Goal: Find specific page/section: Find specific page/section

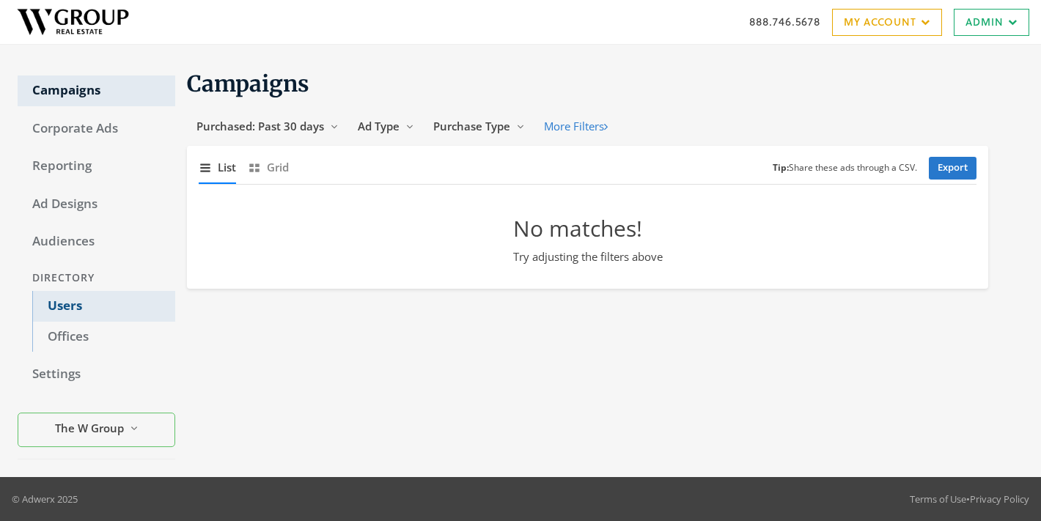
click at [65, 303] on link "Users" at bounding box center [103, 306] width 143 height 31
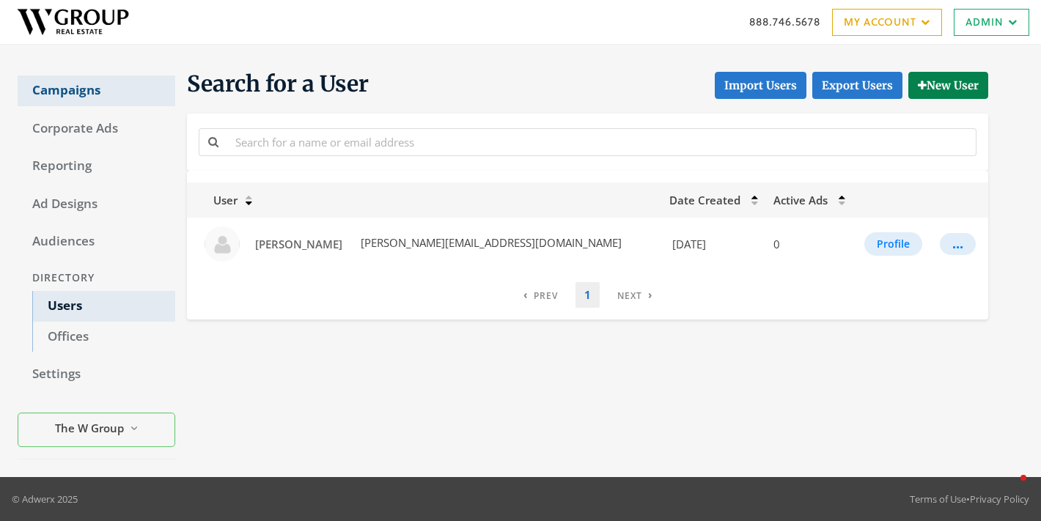
click at [73, 102] on link "Campaigns" at bounding box center [97, 91] width 158 height 31
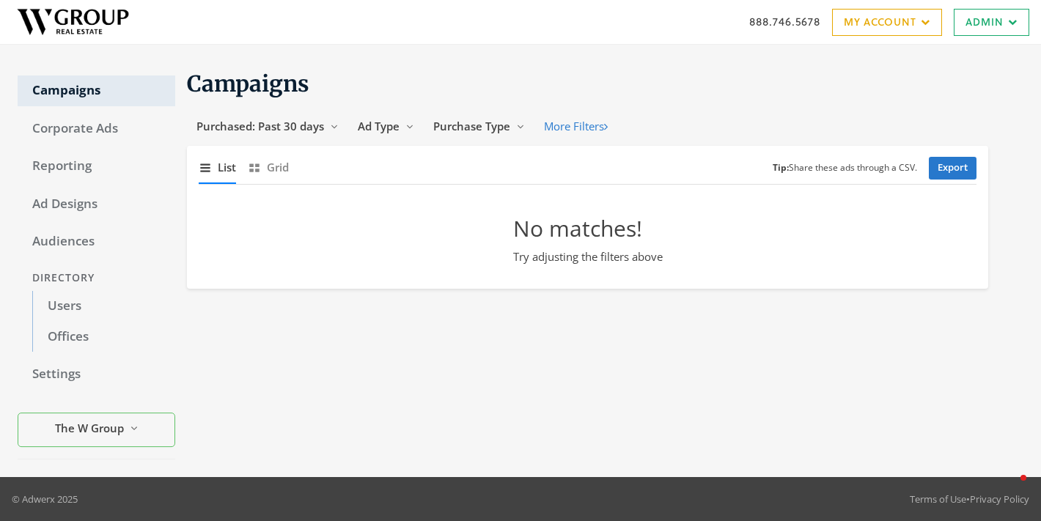
click at [68, 144] on div "Campaigns Corporate Ads Reporting Ad Designs Audiences Directory Users Offices …" at bounding box center [97, 260] width 158 height 397
click at [69, 129] on link "Corporate Ads" at bounding box center [97, 129] width 158 height 31
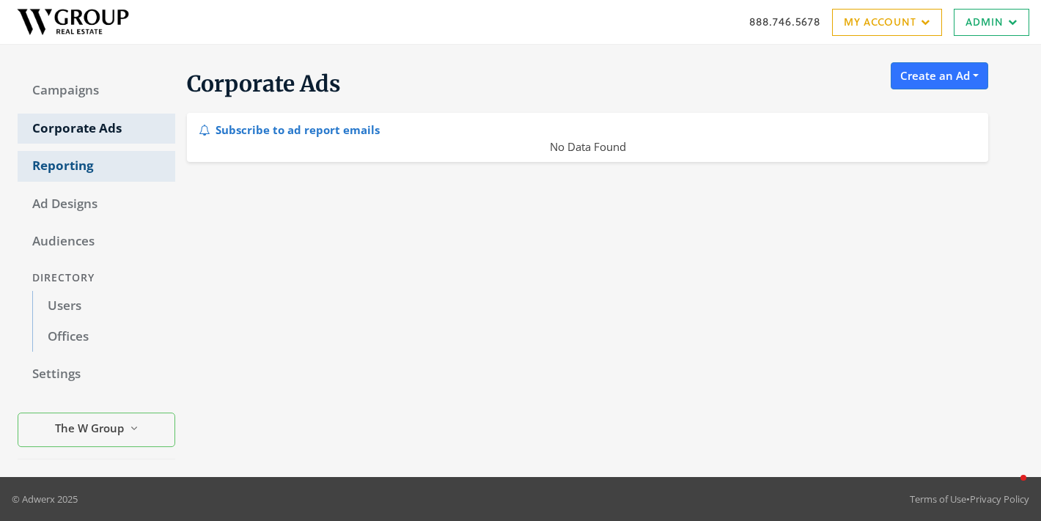
click at [62, 177] on link "Reporting" at bounding box center [97, 166] width 158 height 31
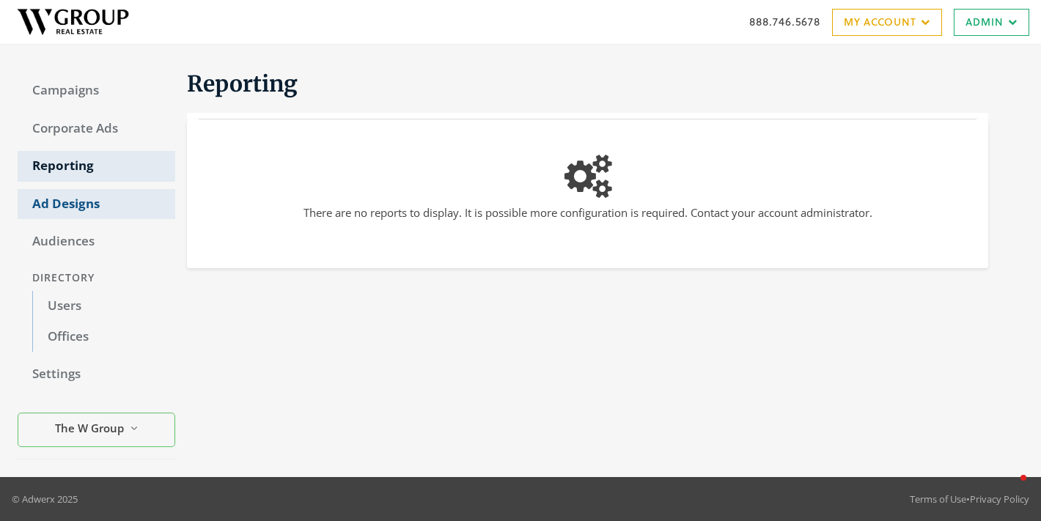
click at [62, 197] on link "Ad Designs" at bounding box center [97, 204] width 158 height 31
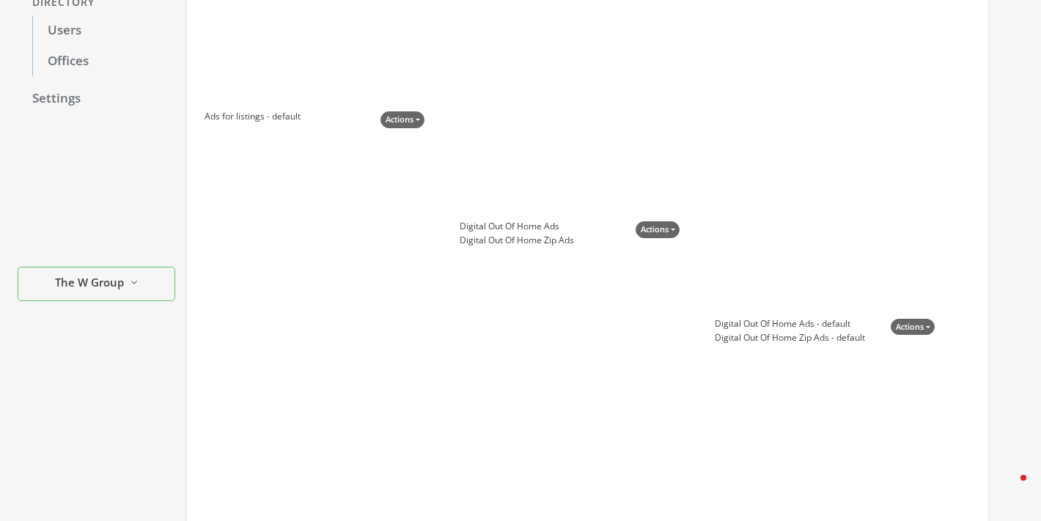
scroll to position [303, 0]
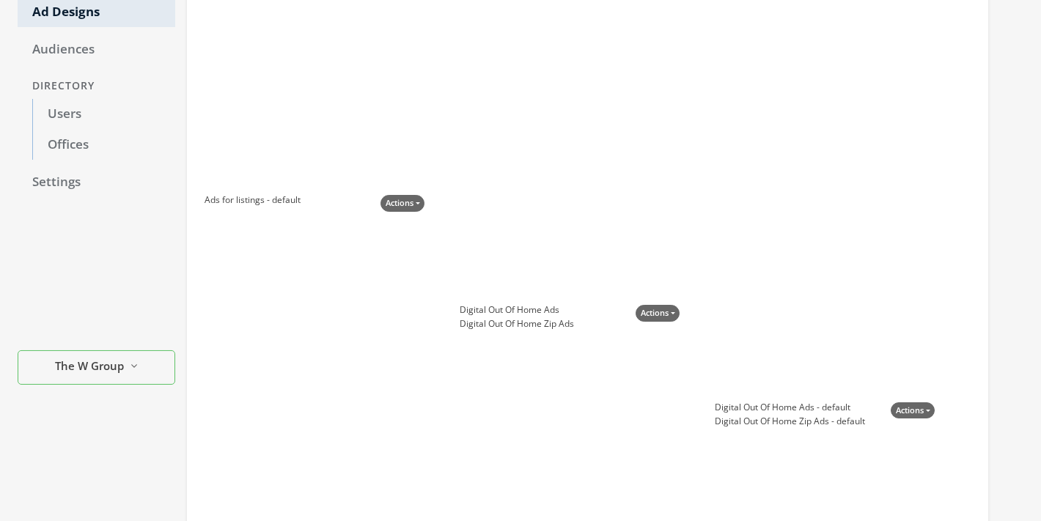
scroll to position [440, 0]
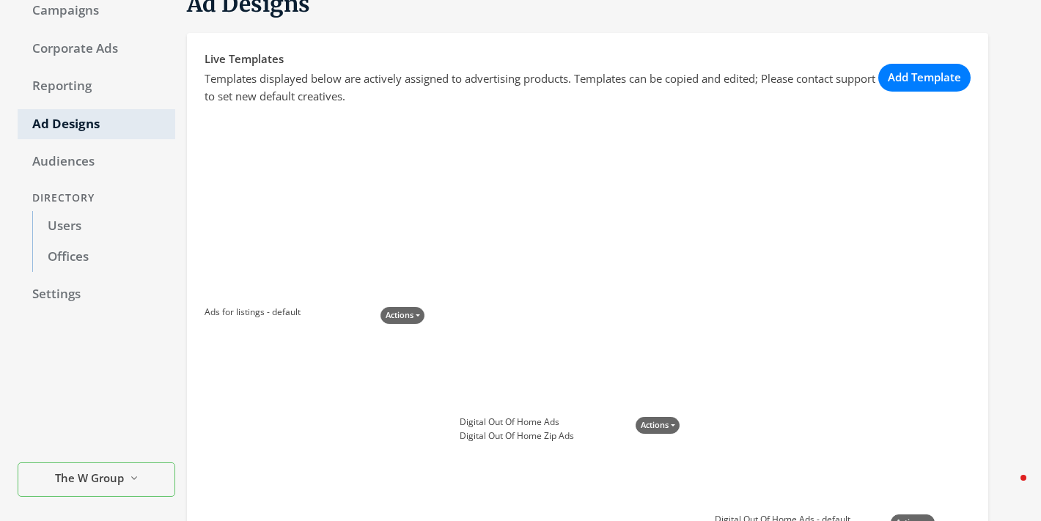
scroll to position [82, 0]
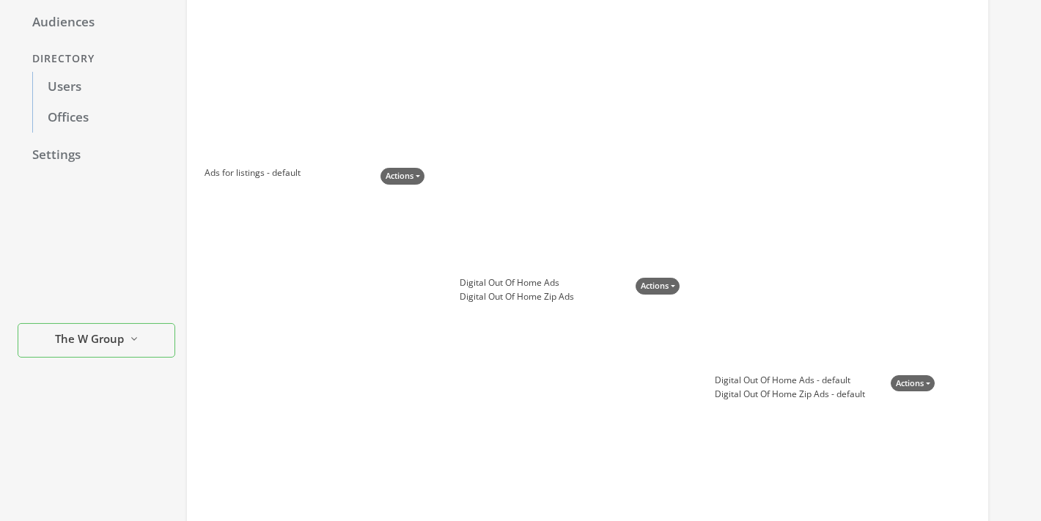
scroll to position [440, 0]
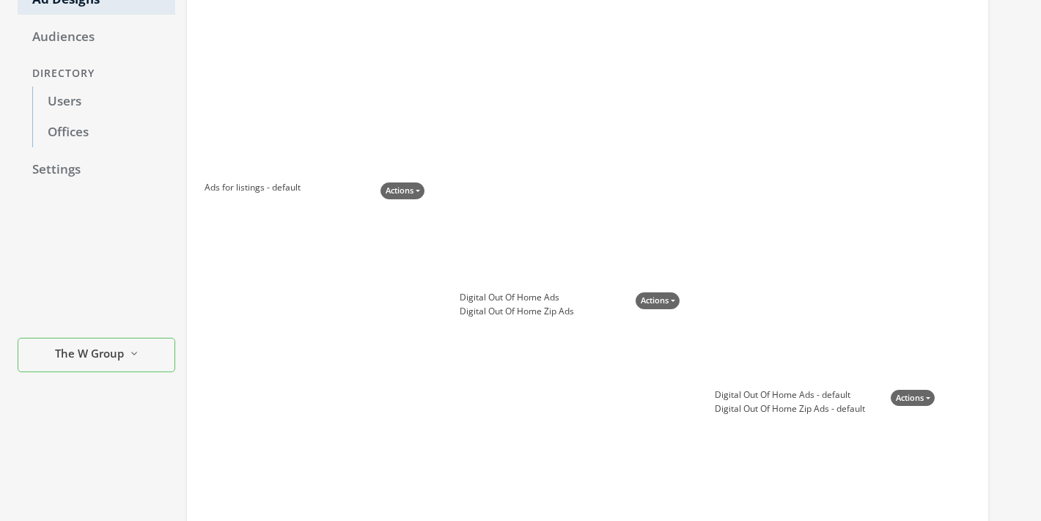
scroll to position [440, 0]
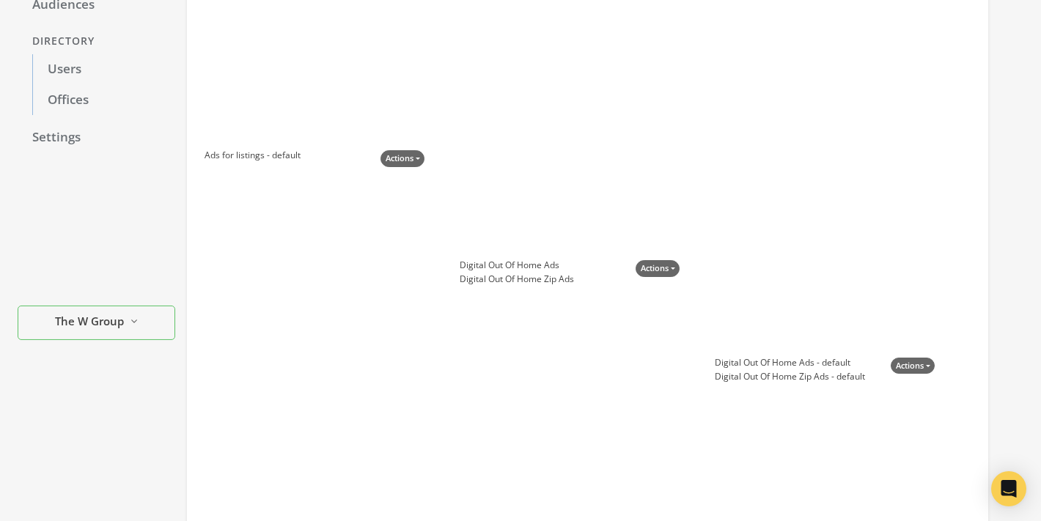
scroll to position [440, 0]
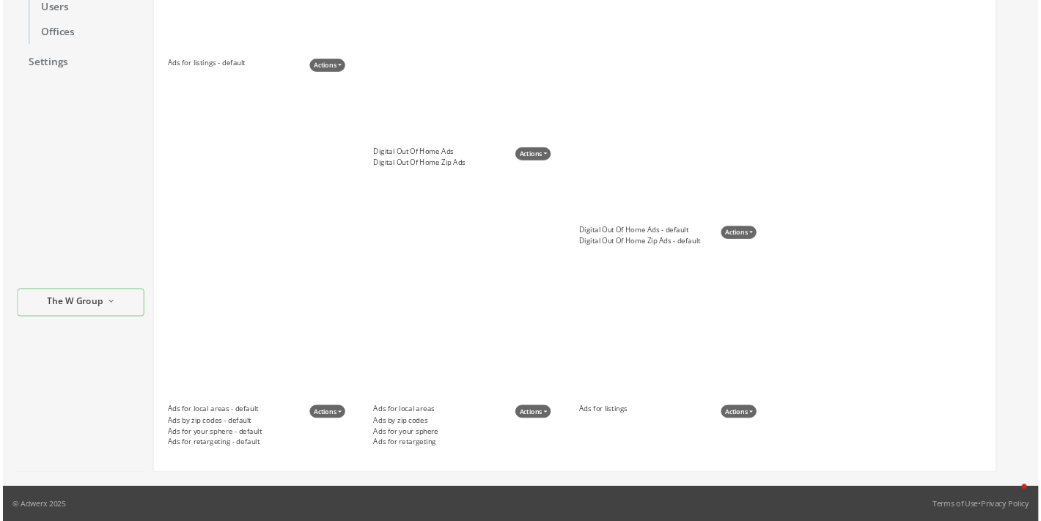
scroll to position [235, 0]
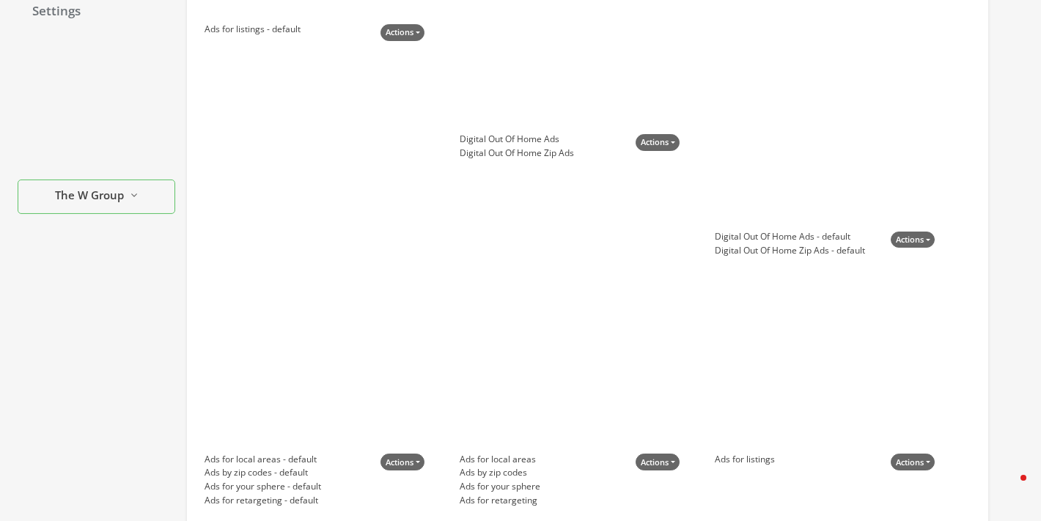
scroll to position [362, 0]
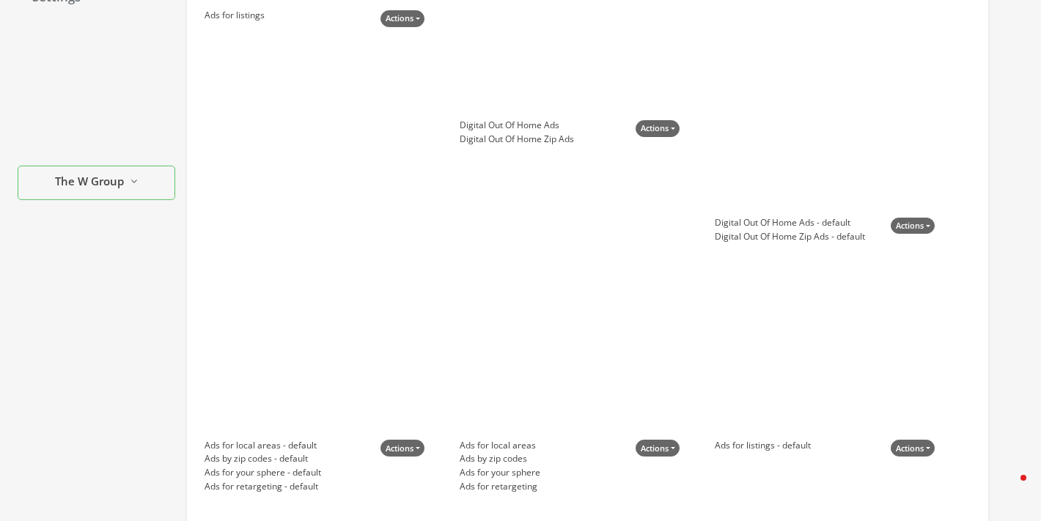
scroll to position [440, 0]
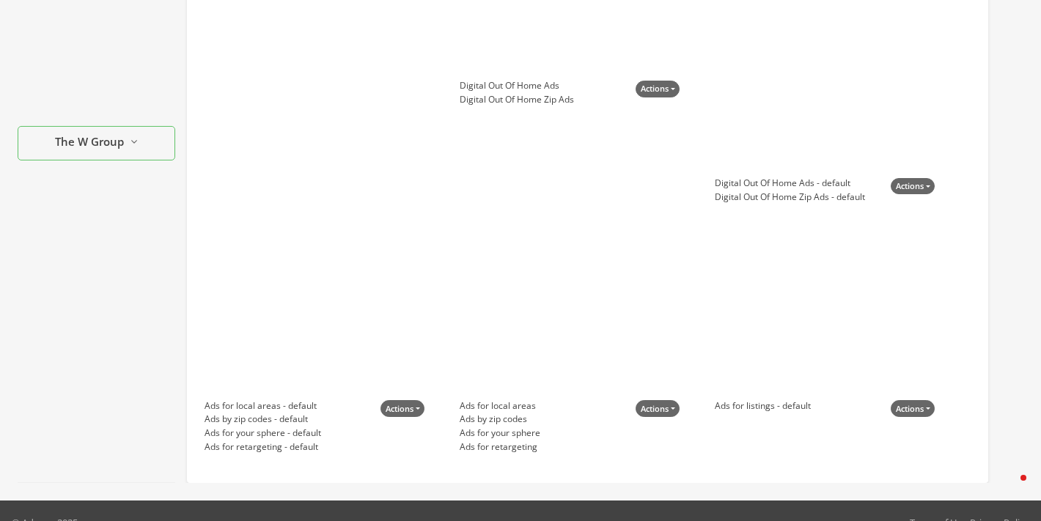
scroll to position [440, 0]
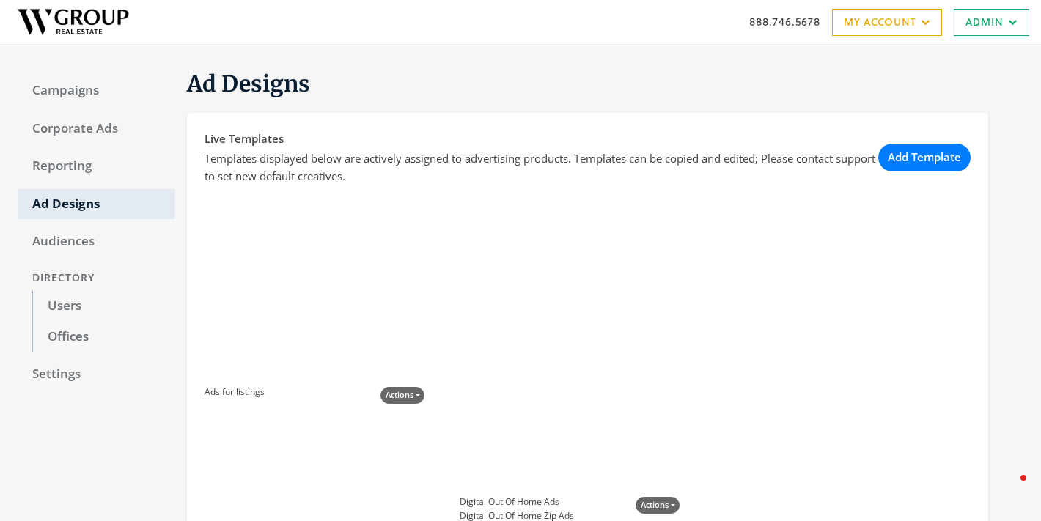
click at [78, 26] on img at bounding box center [73, 22] width 122 height 37
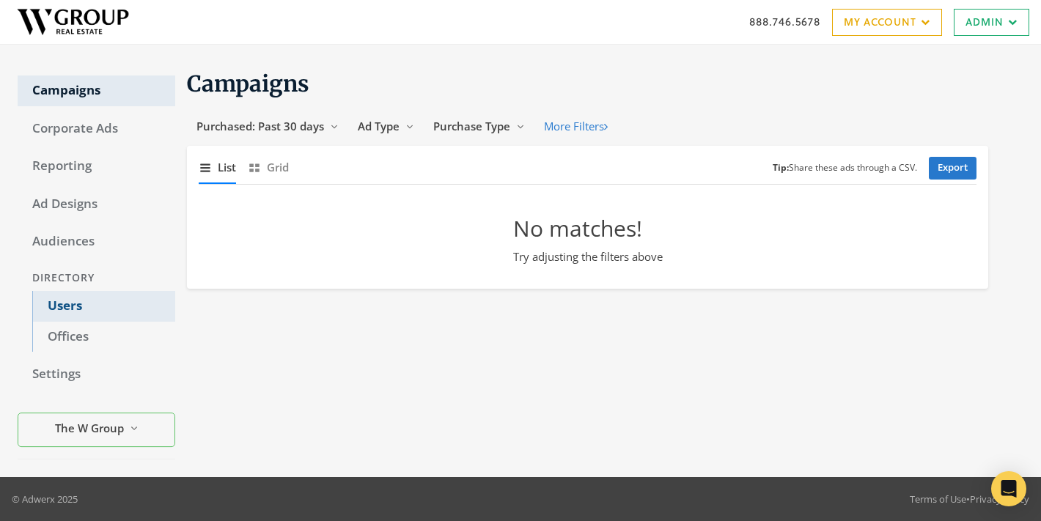
click at [51, 308] on link "Users" at bounding box center [103, 306] width 143 height 31
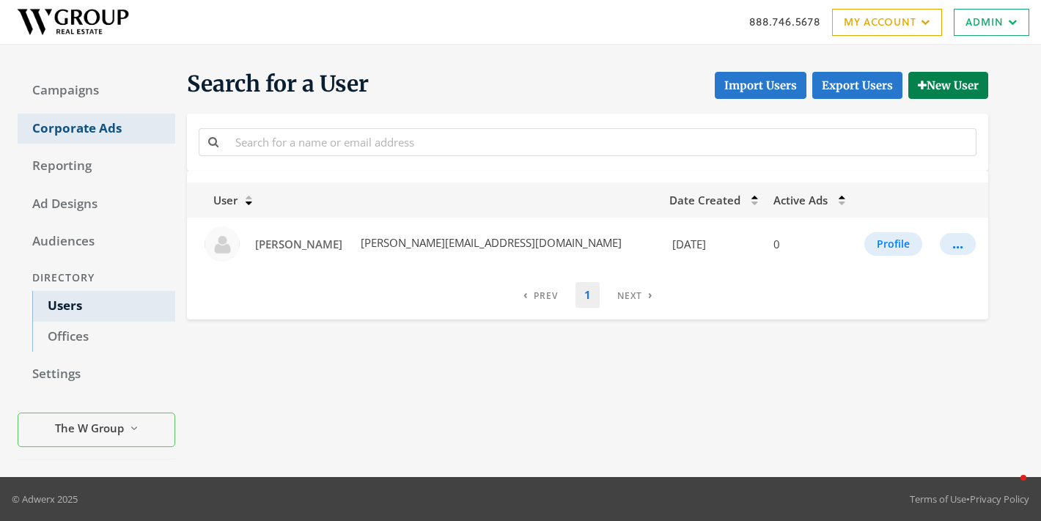
click at [78, 136] on link "Corporate Ads" at bounding box center [97, 129] width 158 height 31
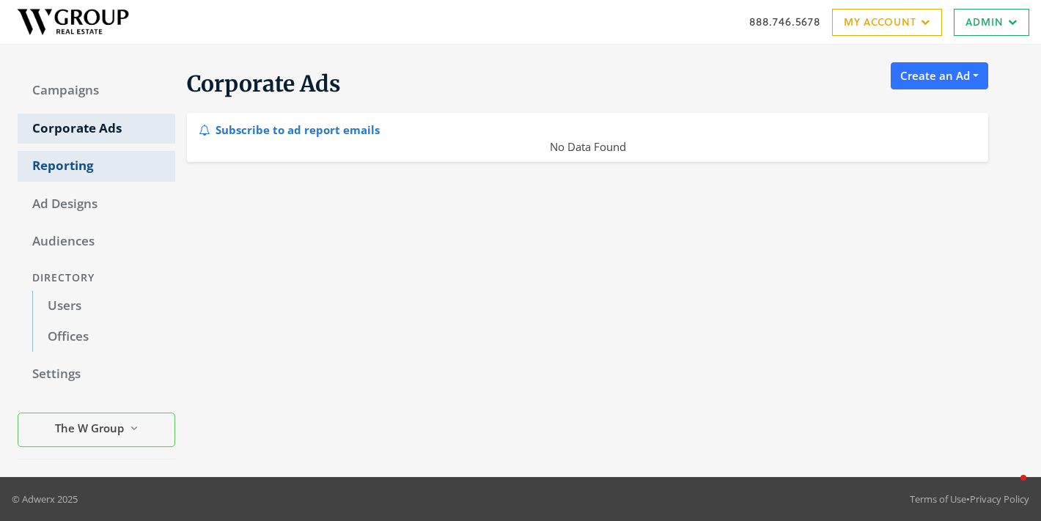
click at [70, 161] on link "Reporting" at bounding box center [97, 166] width 158 height 31
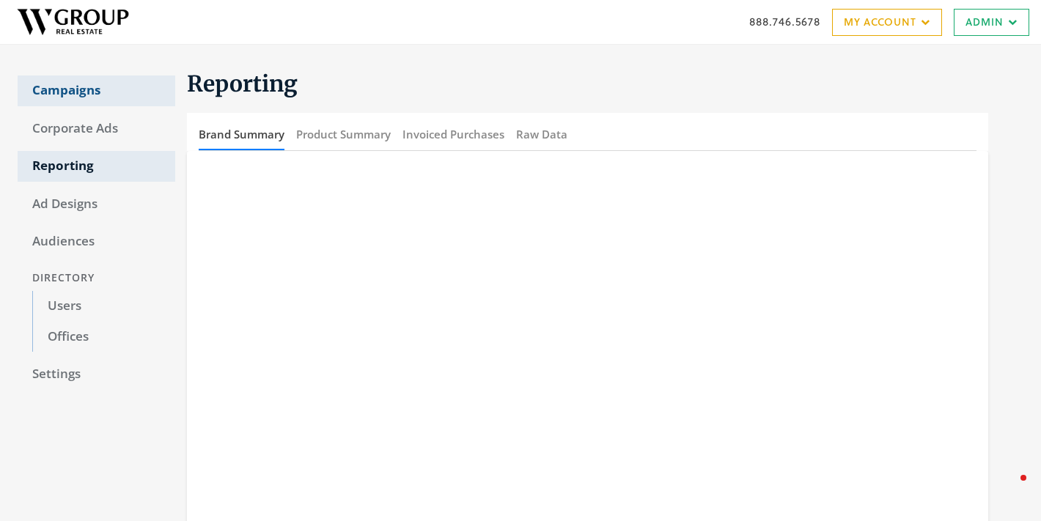
click at [100, 91] on link "Campaigns" at bounding box center [97, 91] width 158 height 31
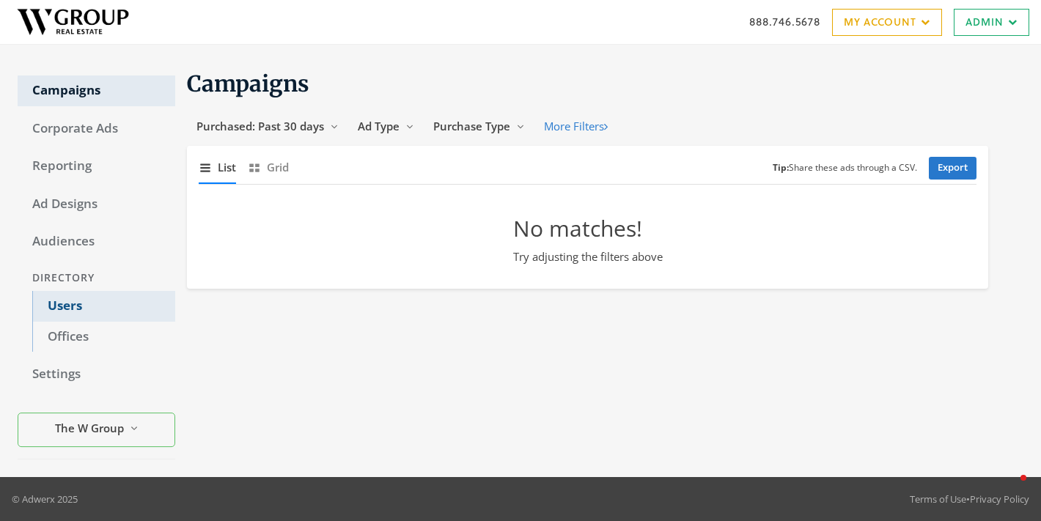
click at [87, 295] on link "Users" at bounding box center [103, 306] width 143 height 31
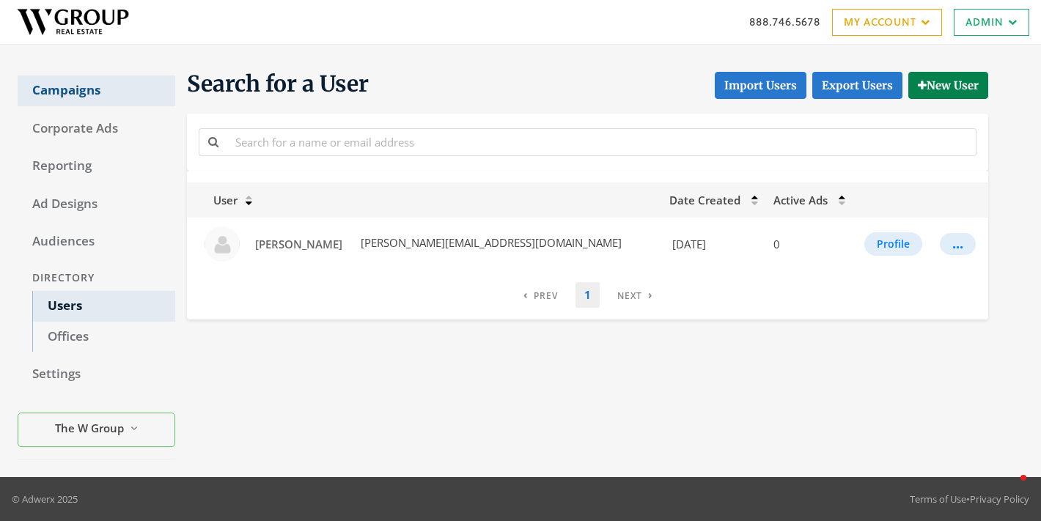
click at [73, 78] on link "Campaigns" at bounding box center [97, 91] width 158 height 31
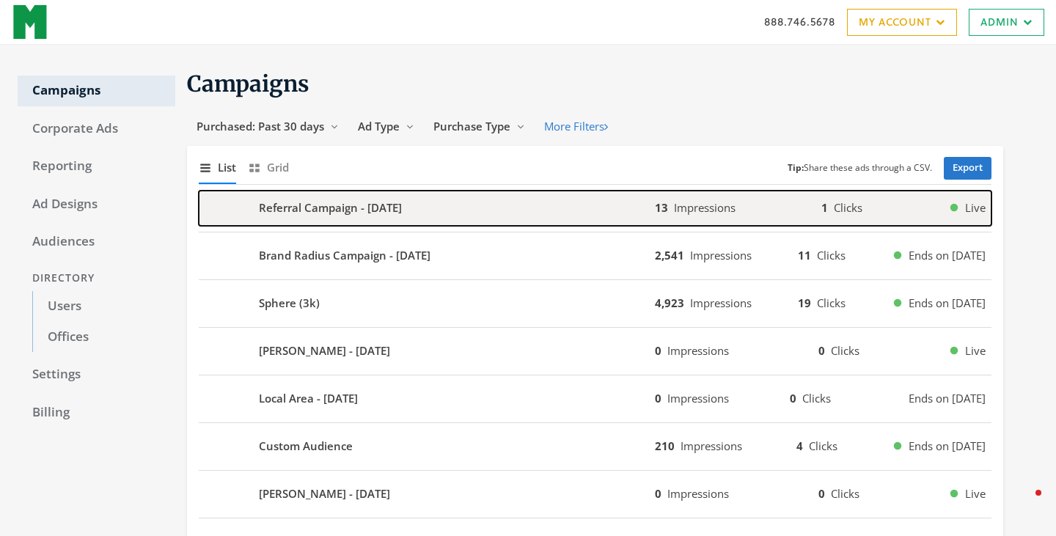
click at [334, 216] on b "Referral Campaign - 2025-08-19" at bounding box center [330, 207] width 143 height 17
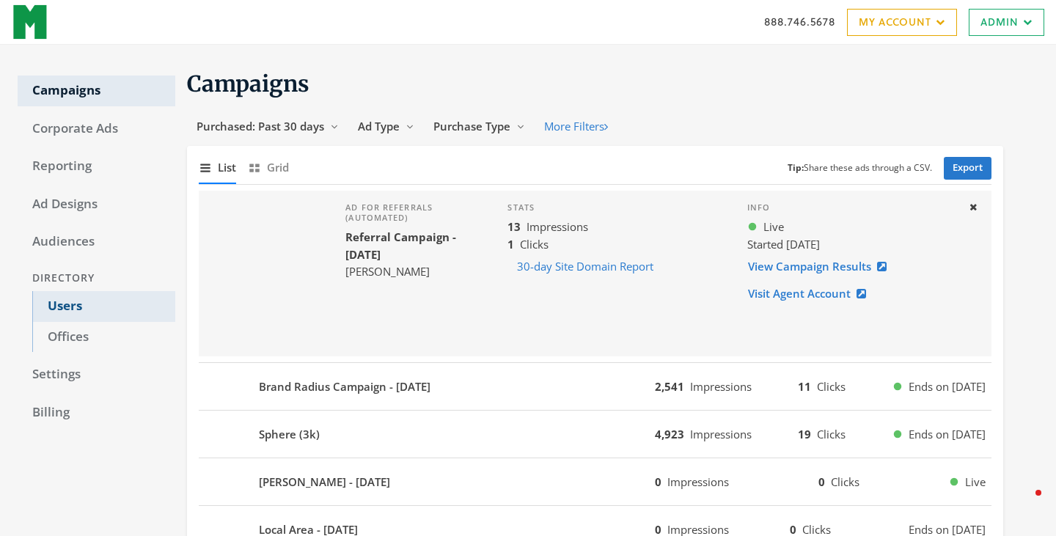
click at [71, 305] on link "Users" at bounding box center [103, 306] width 143 height 31
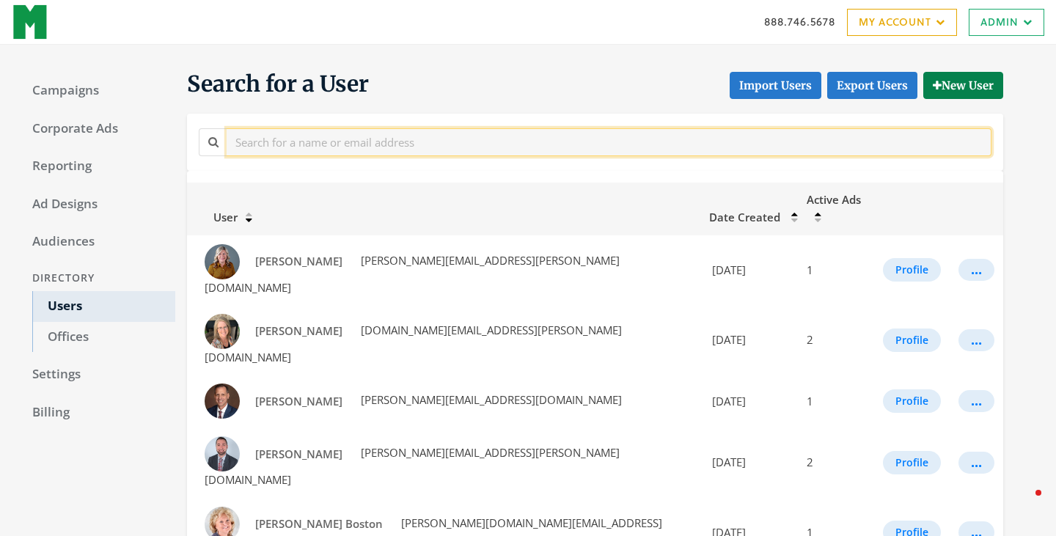
click at [264, 139] on input "text" at bounding box center [609, 141] width 765 height 27
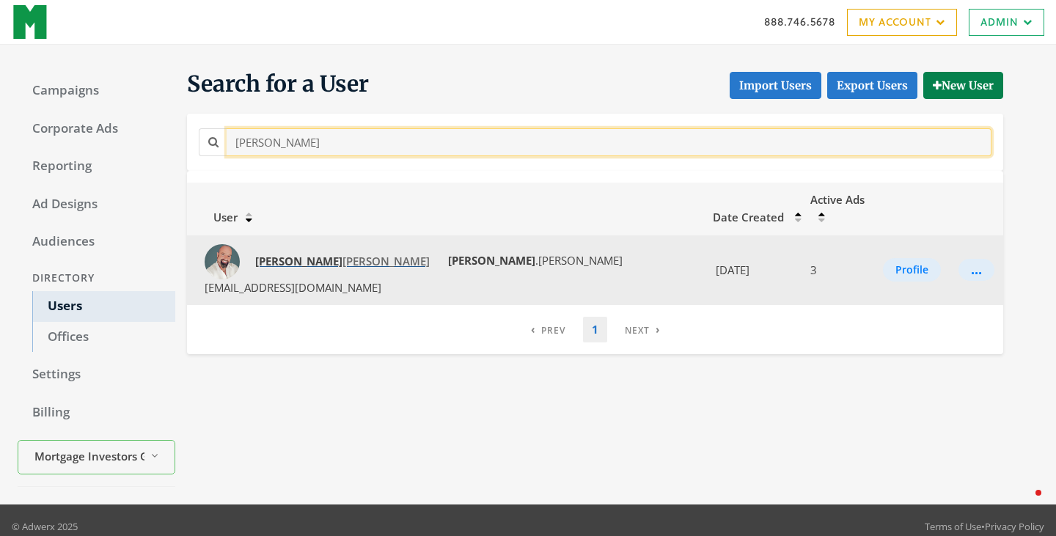
type input "frank"
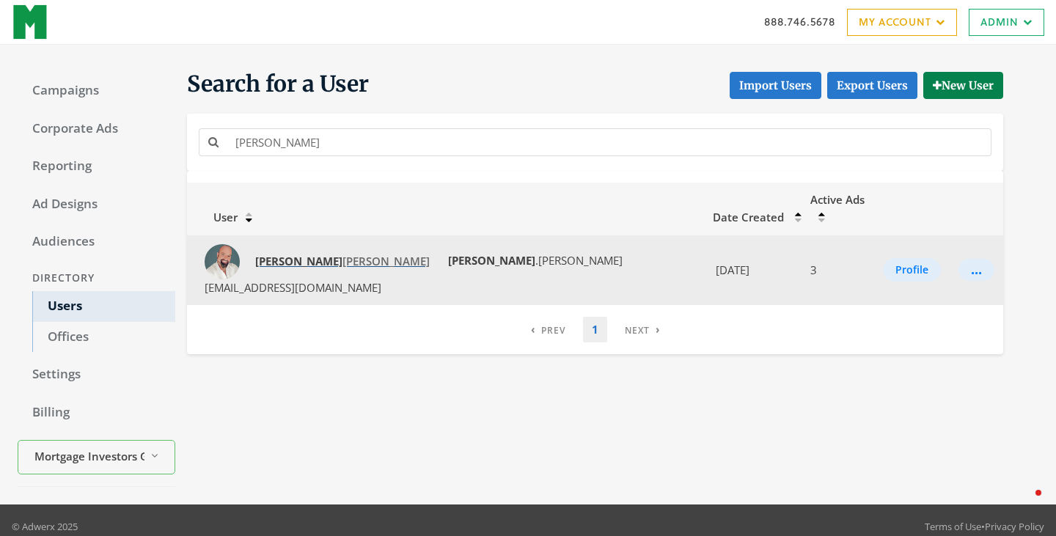
click at [275, 254] on strong "Frank" at bounding box center [298, 261] width 87 height 15
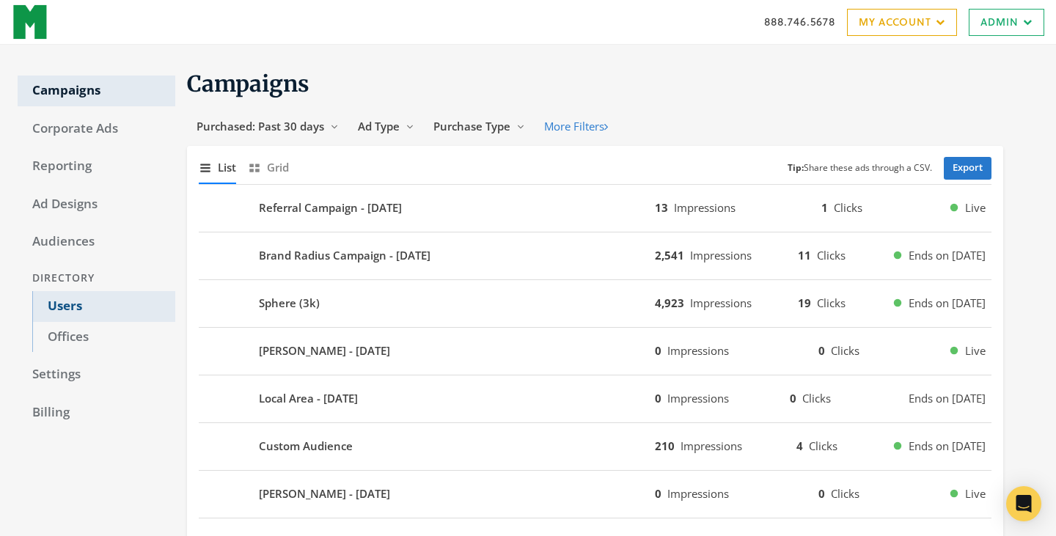
click at [66, 297] on link "Users" at bounding box center [103, 306] width 143 height 31
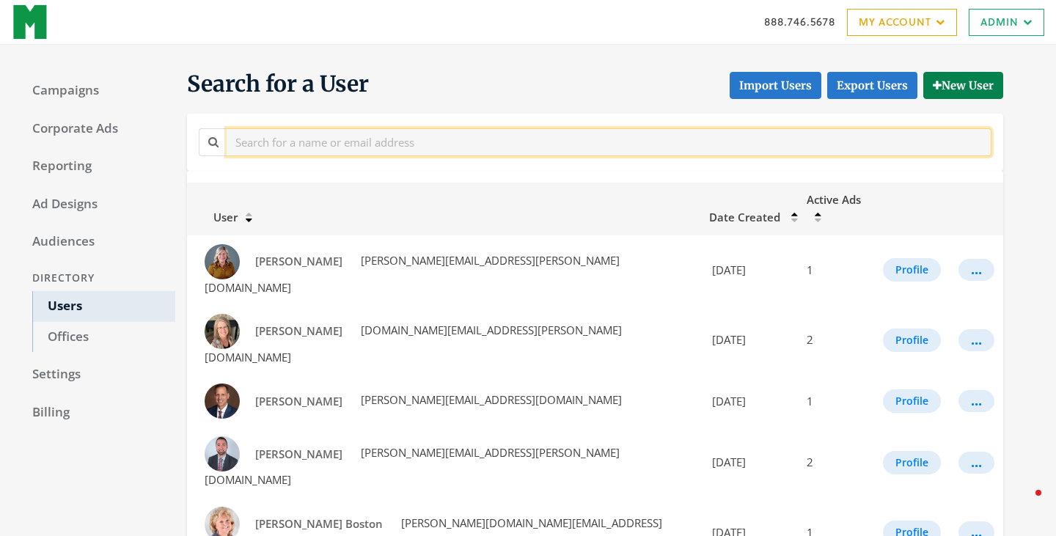
click at [276, 137] on input "text" at bounding box center [609, 141] width 765 height 27
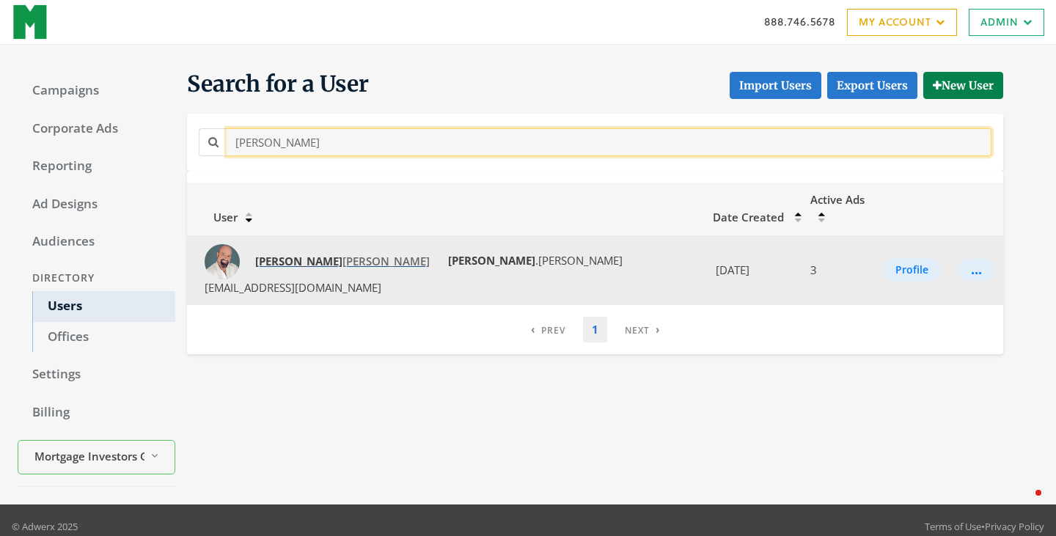
type input "frank"
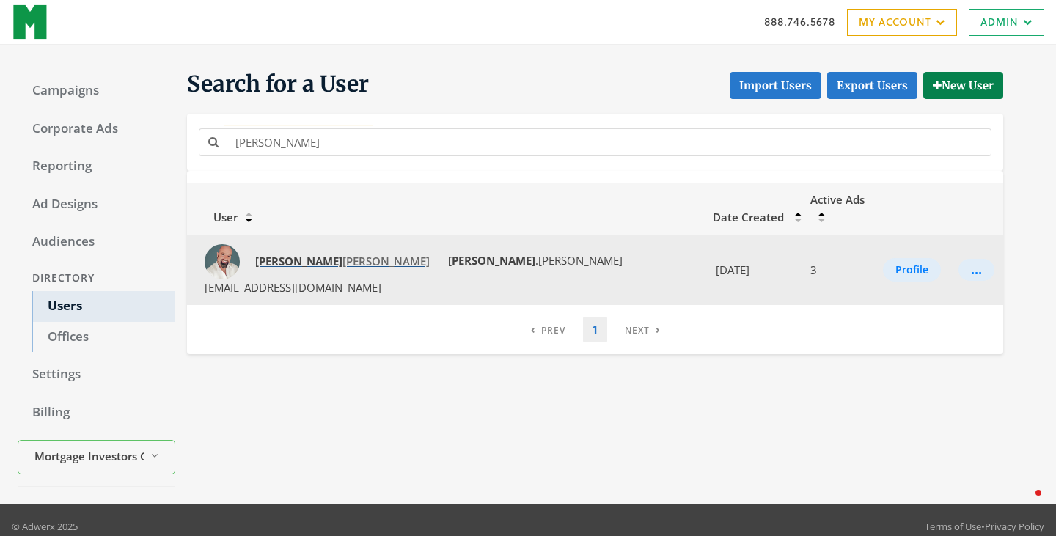
click at [275, 248] on link "Frank Myers" at bounding box center [343, 261] width 194 height 27
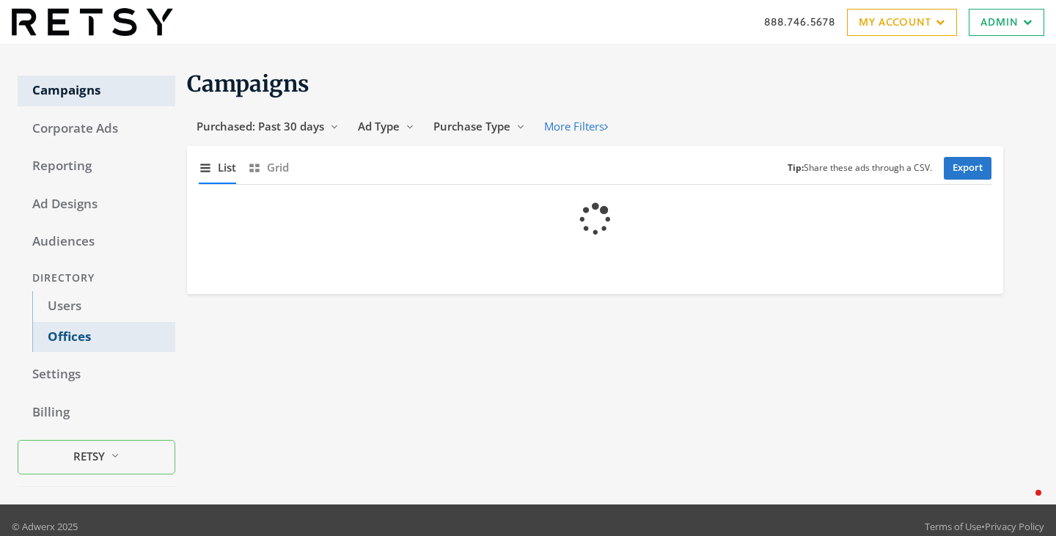
click at [66, 337] on link "Offices" at bounding box center [103, 337] width 143 height 31
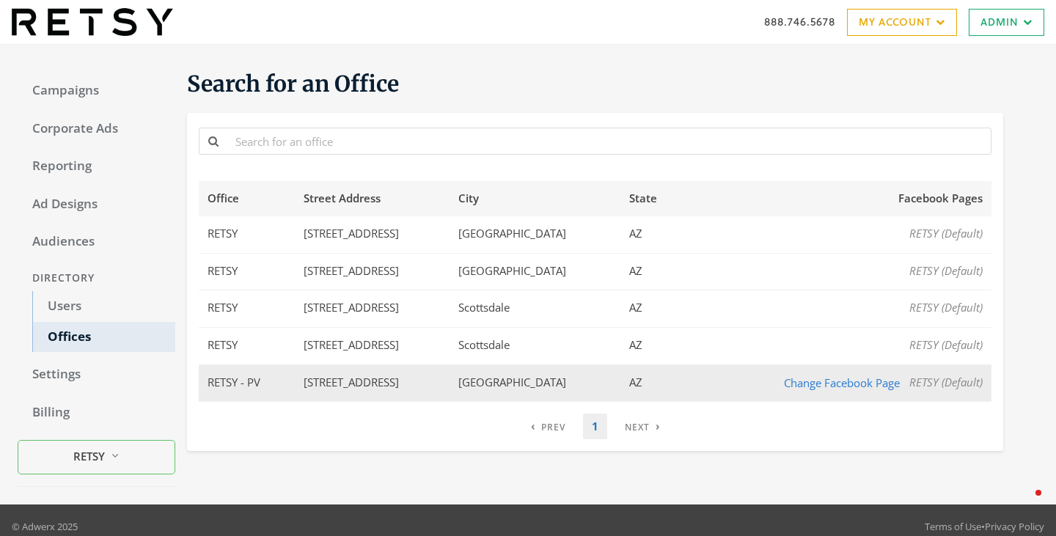
click at [238, 379] on td "RETSY - PV" at bounding box center [247, 382] width 96 height 37
click at [340, 378] on td "6720 N Scottsdale Road" at bounding box center [372, 382] width 154 height 37
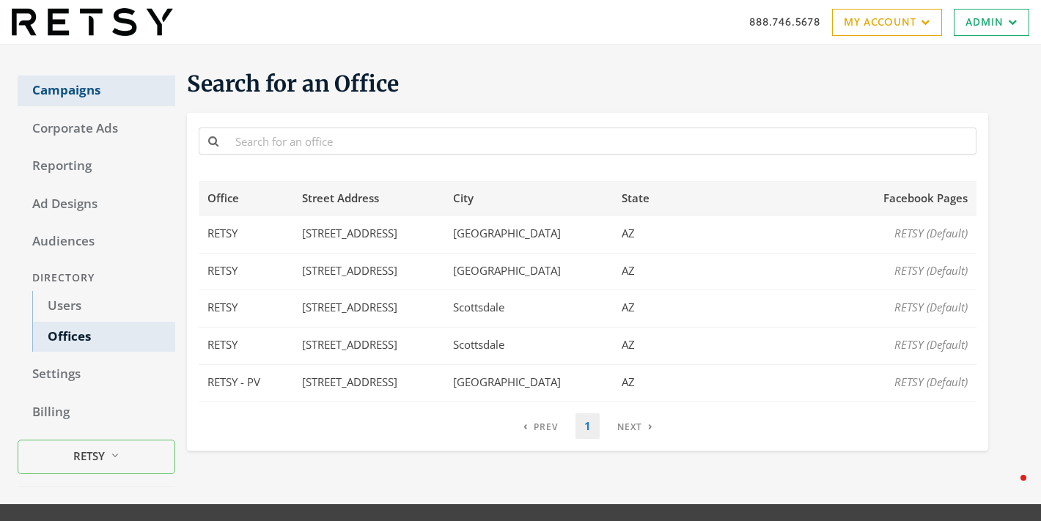
click at [84, 100] on link "Campaigns" at bounding box center [97, 91] width 158 height 31
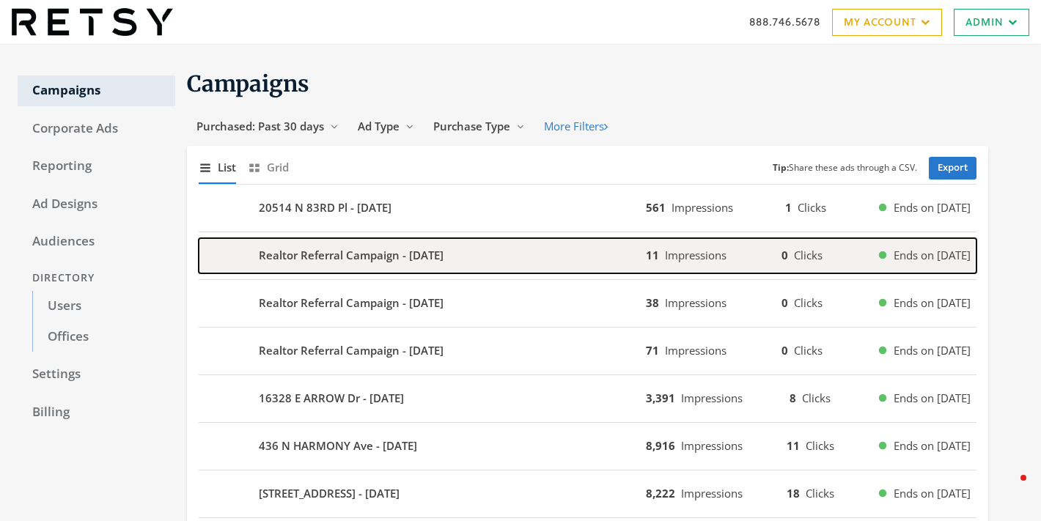
click at [373, 263] on b "Realtor Referral Campaign - 2025-08-19" at bounding box center [351, 255] width 185 height 17
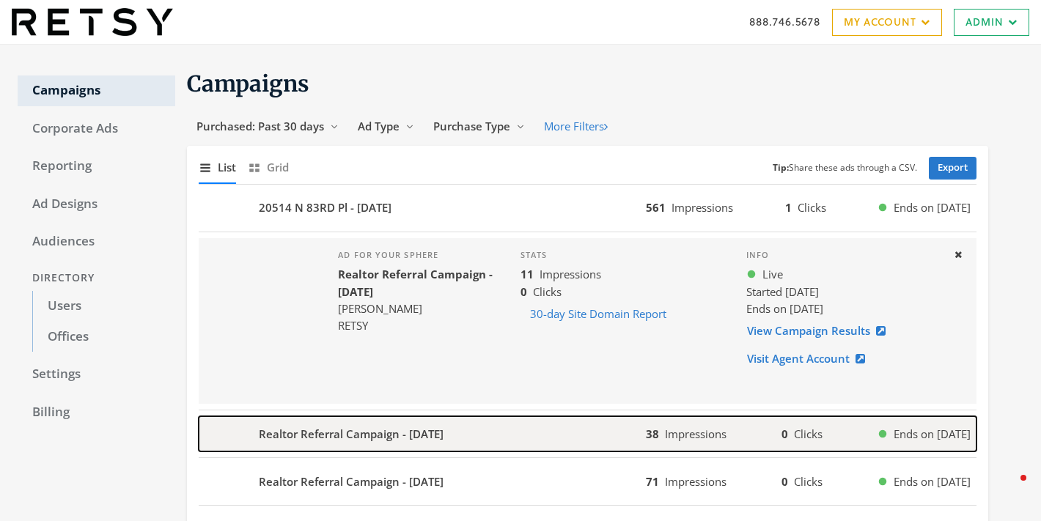
click at [332, 433] on b "Realtor Referral Campaign - 2025-08-19" at bounding box center [351, 434] width 185 height 17
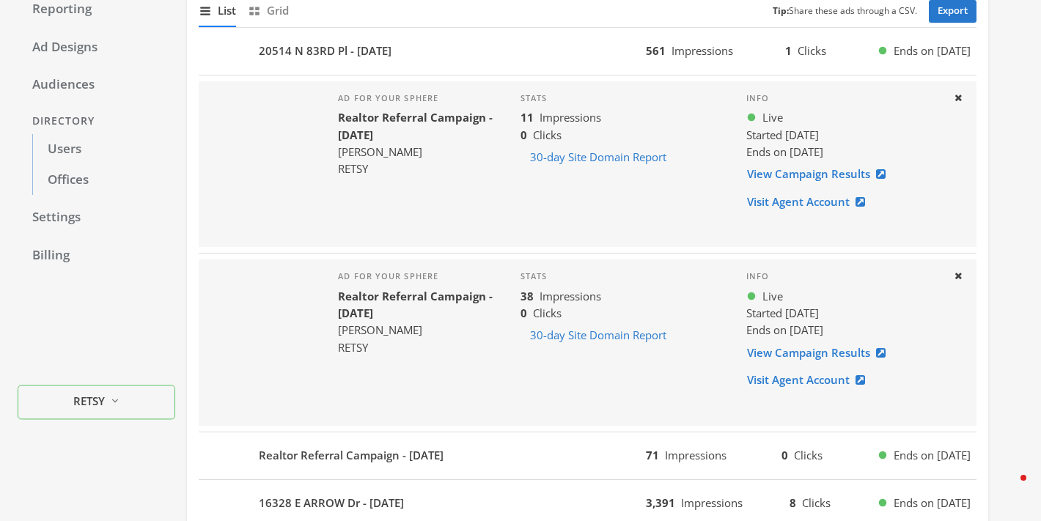
scroll to position [199, 0]
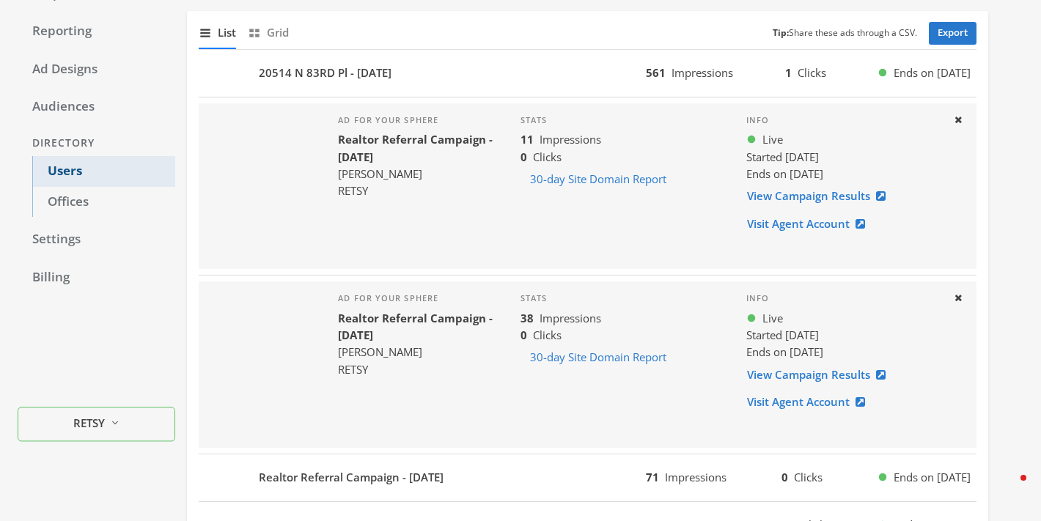
click at [67, 166] on link "Users" at bounding box center [103, 171] width 143 height 31
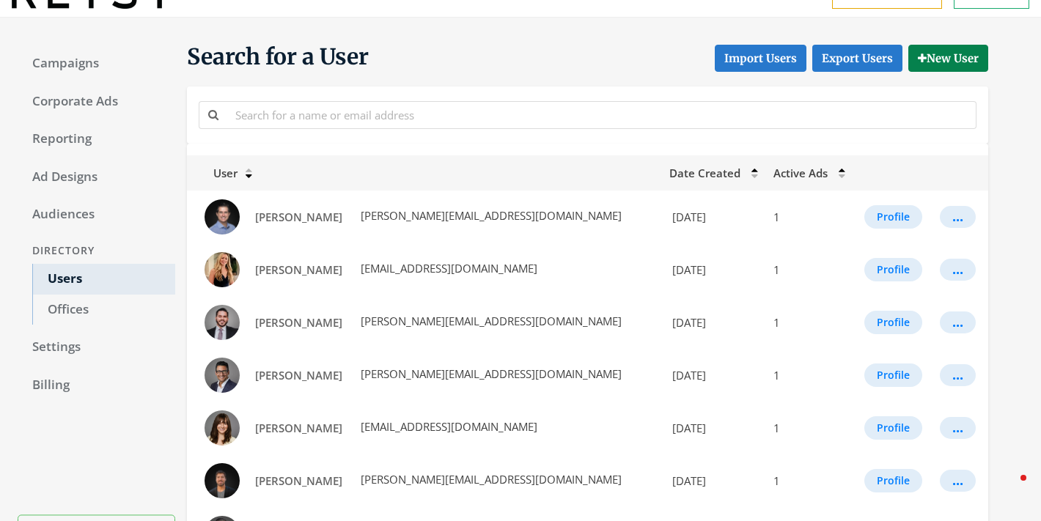
scroll to position [135, 0]
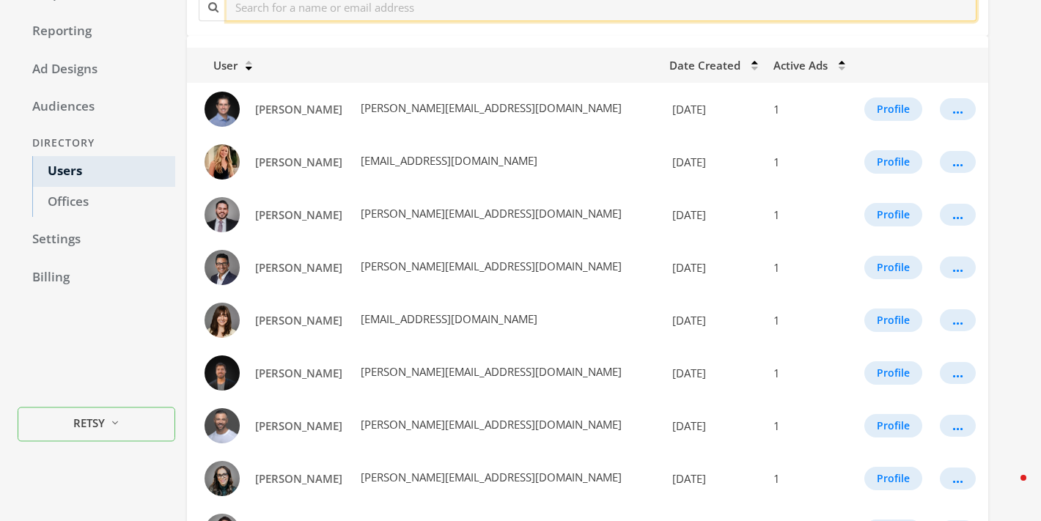
click at [402, 11] on input "text" at bounding box center [602, 6] width 750 height 27
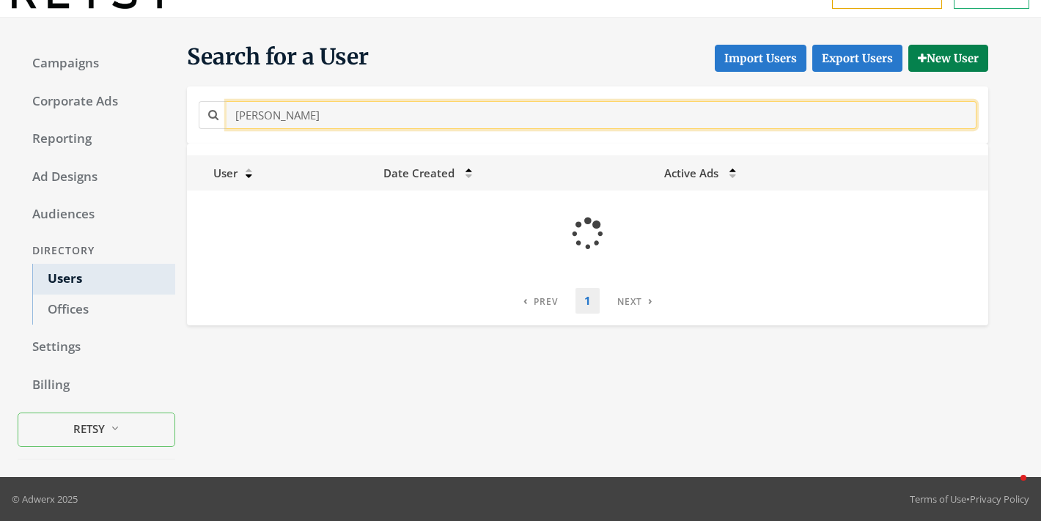
scroll to position [27, 0]
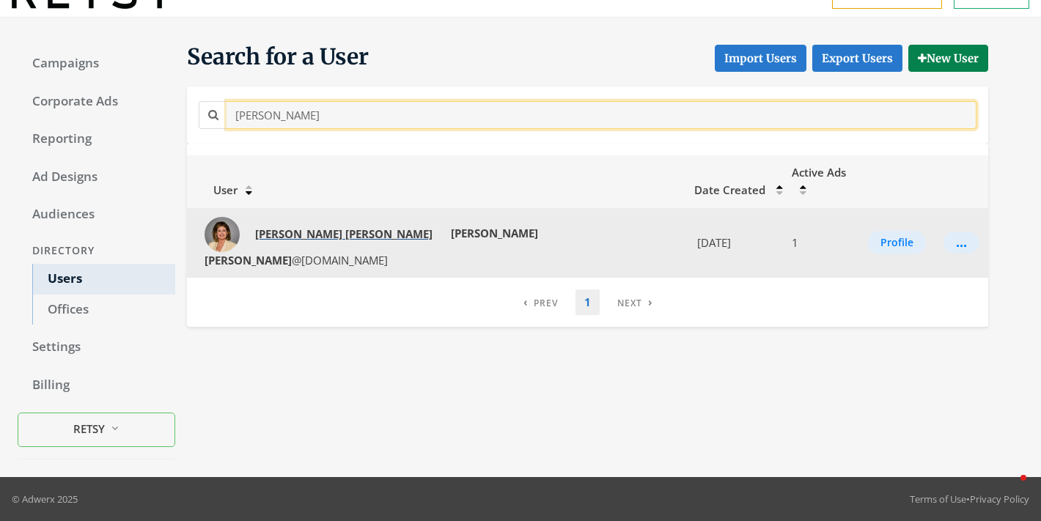
type input "christy dean"
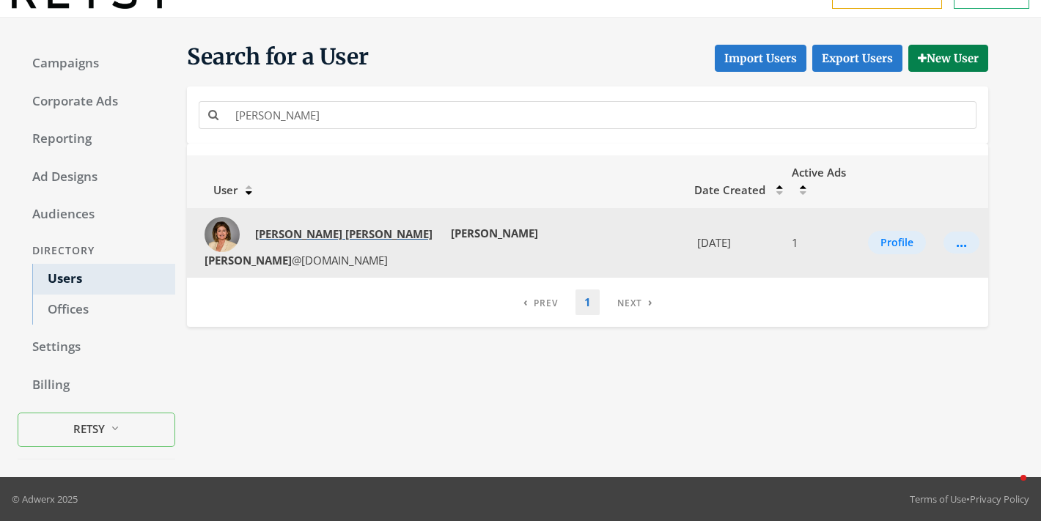
click at [294, 226] on link "Christy Dean" at bounding box center [344, 234] width 196 height 27
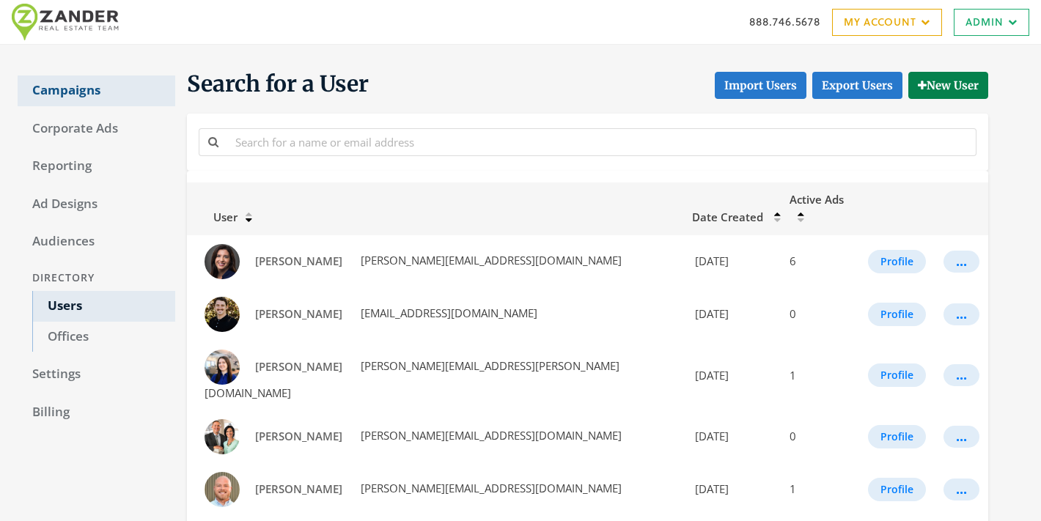
click at [117, 81] on link "Campaigns" at bounding box center [97, 91] width 158 height 31
